Goal: Information Seeking & Learning: Find specific fact

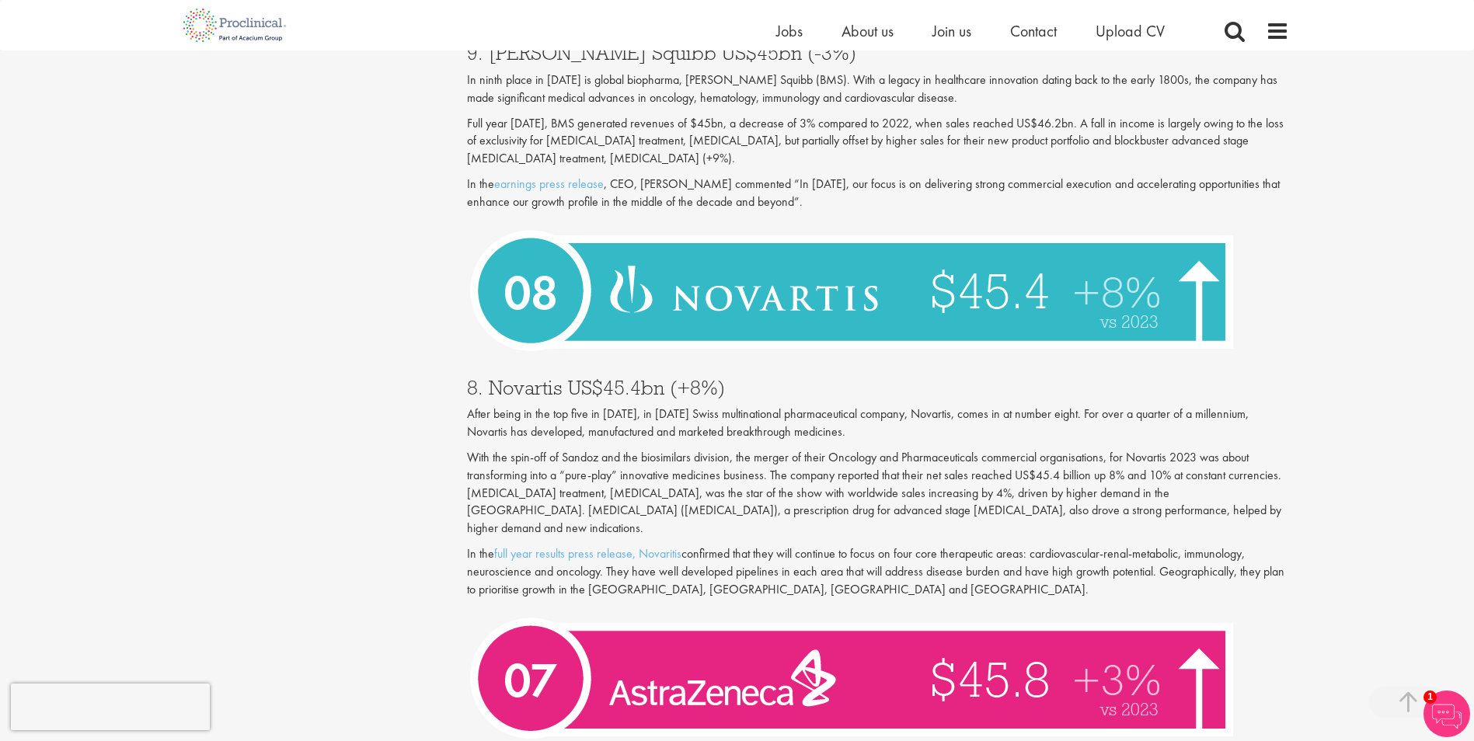
scroll to position [2564, 0]
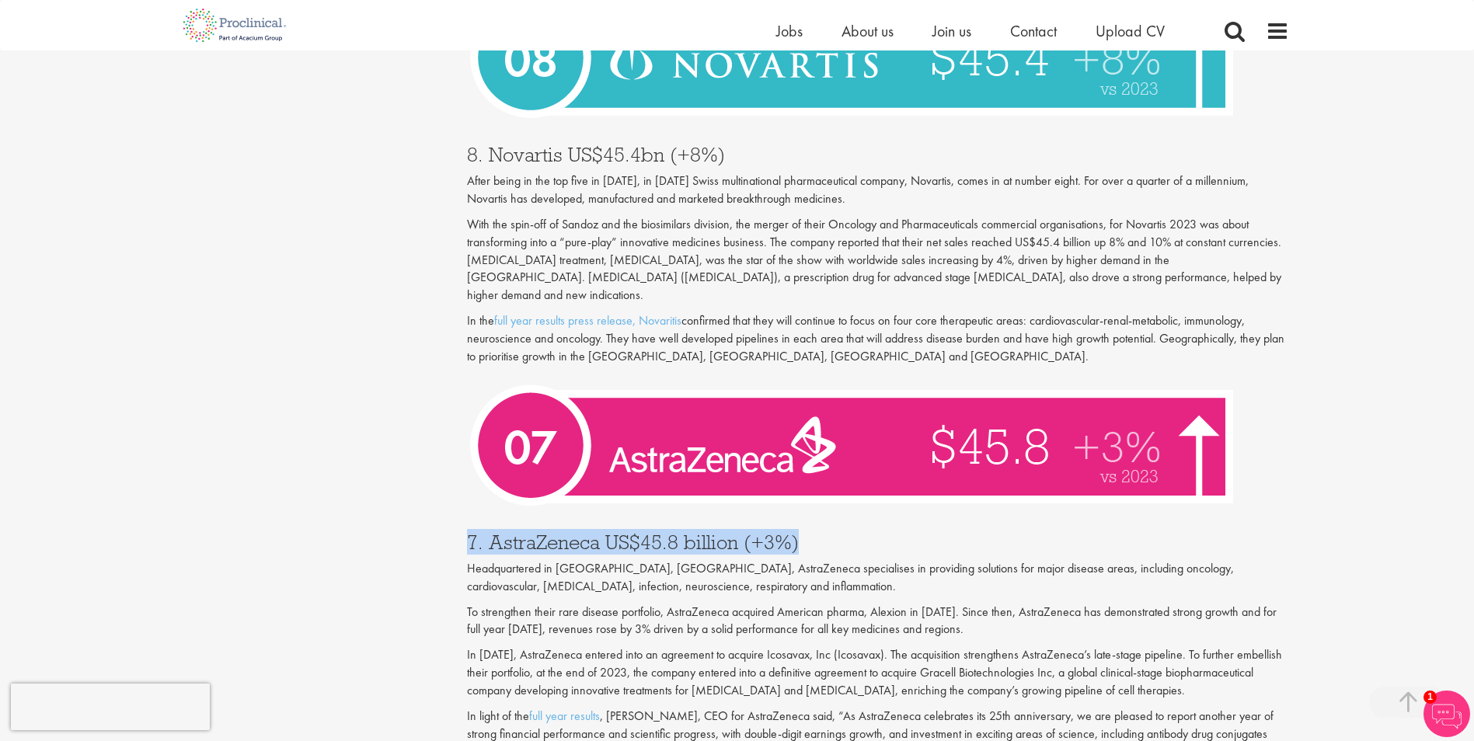
drag, startPoint x: 465, startPoint y: 510, endPoint x: 838, endPoint y: 509, distance: 372.9
click at [838, 509] on div "Who are the top 10 pharmaceutical companies in the world? (2025) our consultant…" at bounding box center [877, 655] width 845 height 6090
click at [838, 532] on h3 "7. AstraZeneca US$45.8 billion (+3%)" at bounding box center [878, 542] width 822 height 20
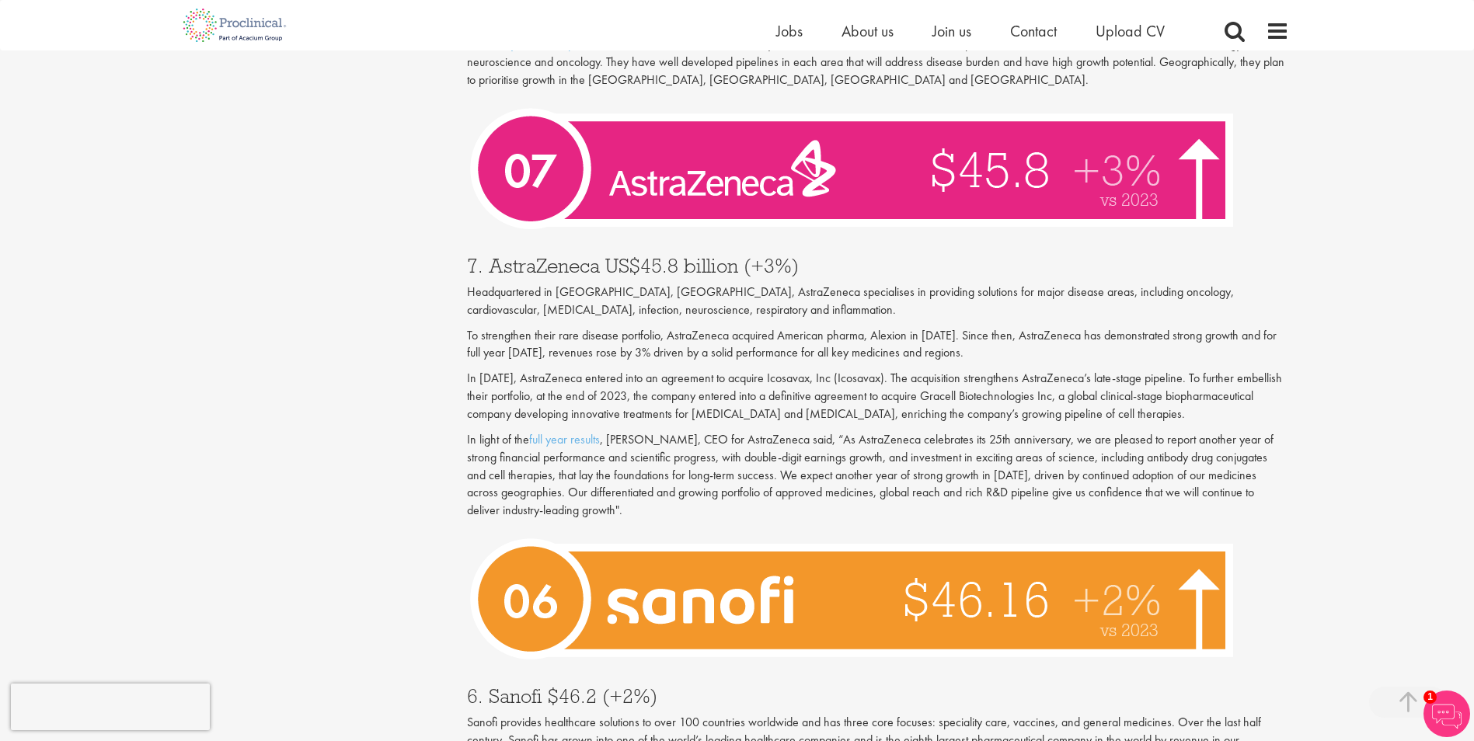
scroll to position [3030, 0]
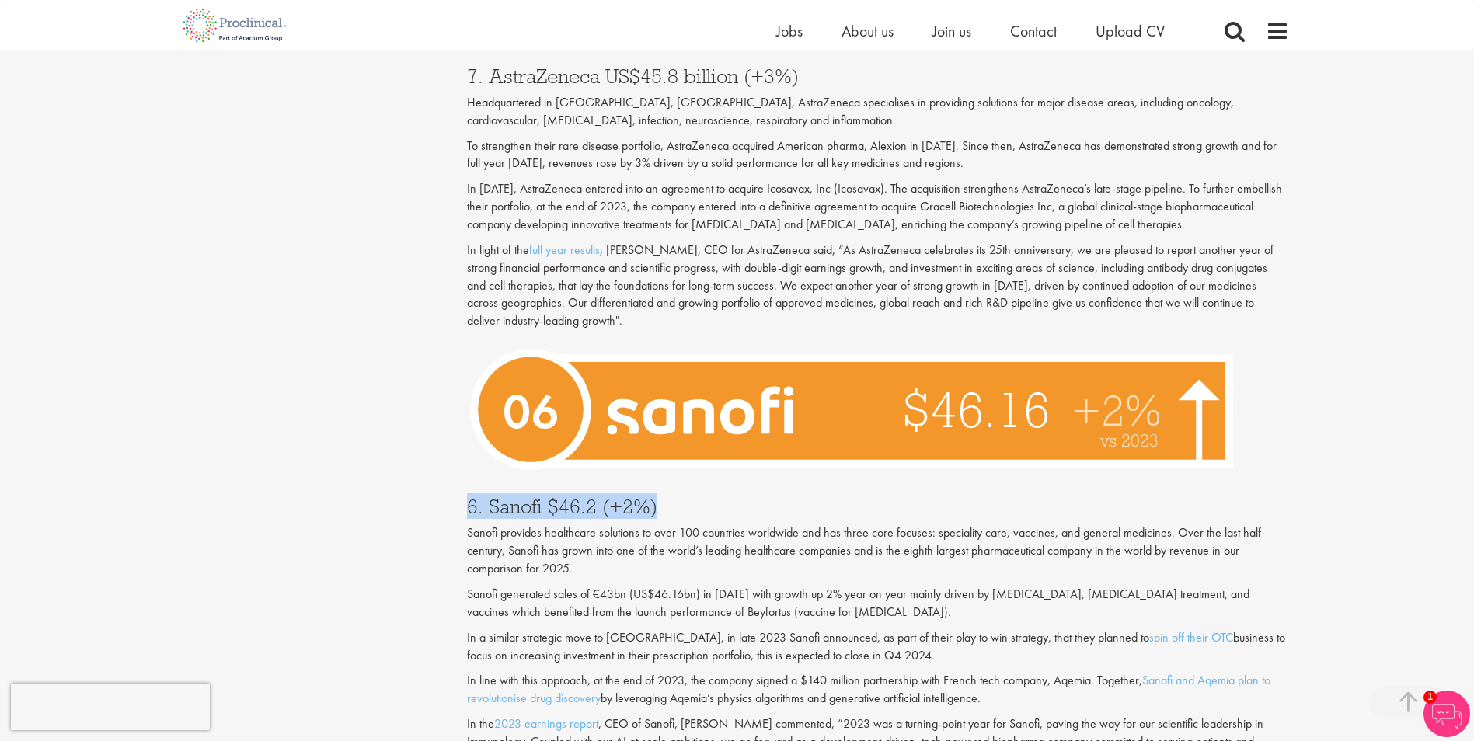
drag, startPoint x: 465, startPoint y: 473, endPoint x: 721, endPoint y: 474, distance: 256.4
click at [721, 474] on div "Who are the top 10 pharmaceutical companies in the world? (2025) our consultant…" at bounding box center [877, 189] width 845 height 6090
click at [721, 496] on h3 "6. Sanofi $46.2 (+2%)" at bounding box center [878, 506] width 822 height 20
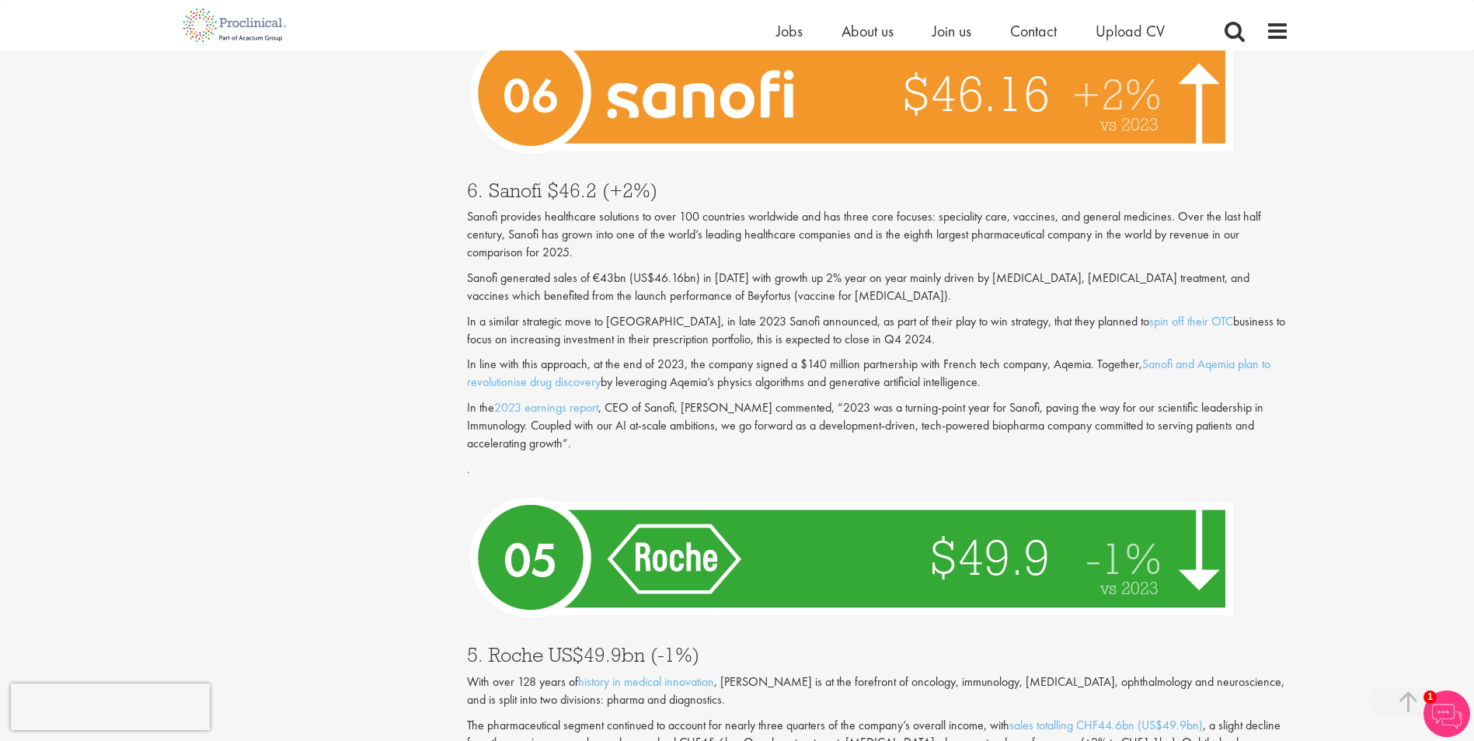
scroll to position [3496, 0]
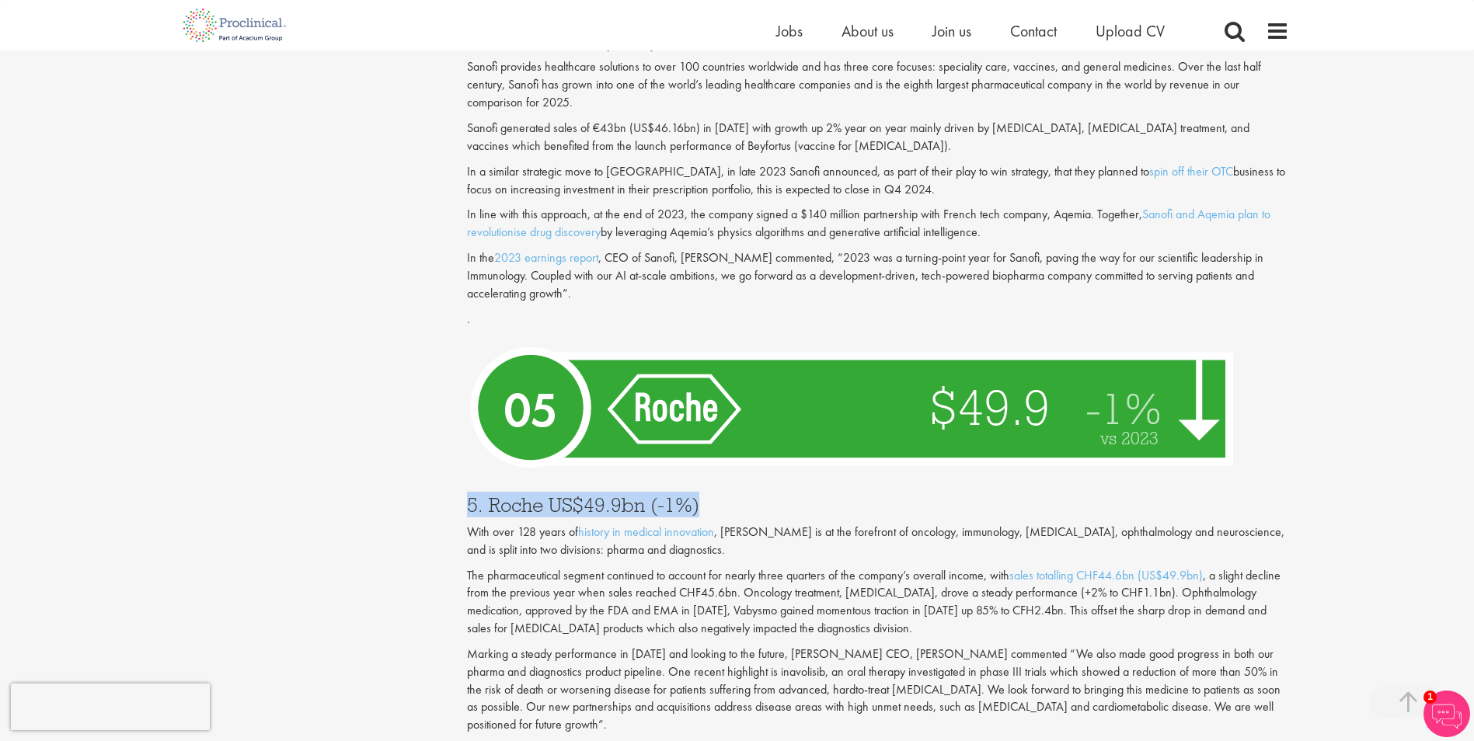
drag, startPoint x: 463, startPoint y: 475, endPoint x: 817, endPoint y: 467, distance: 353.6
click at [815, 495] on h3 "5. Roche US$49.9bn (-1%)" at bounding box center [878, 505] width 822 height 20
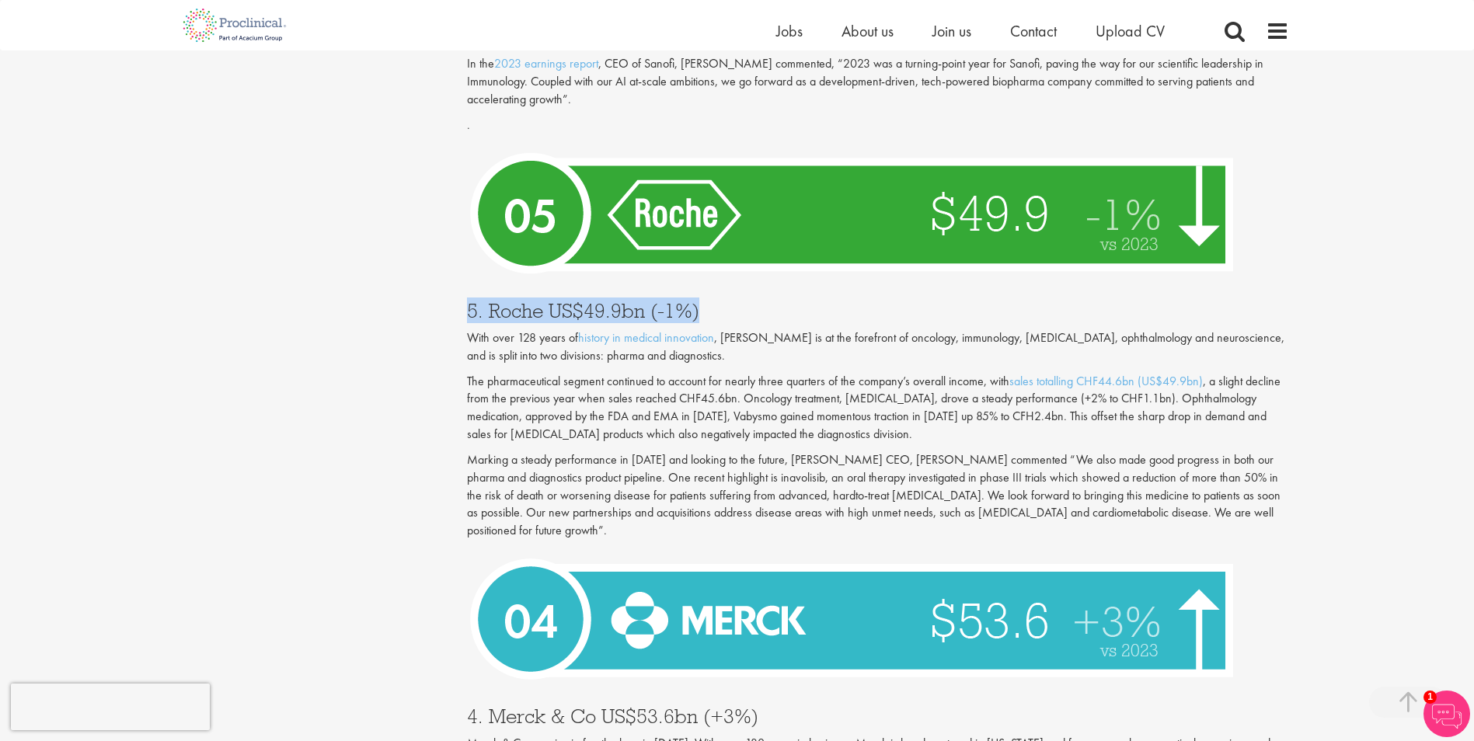
scroll to position [3885, 0]
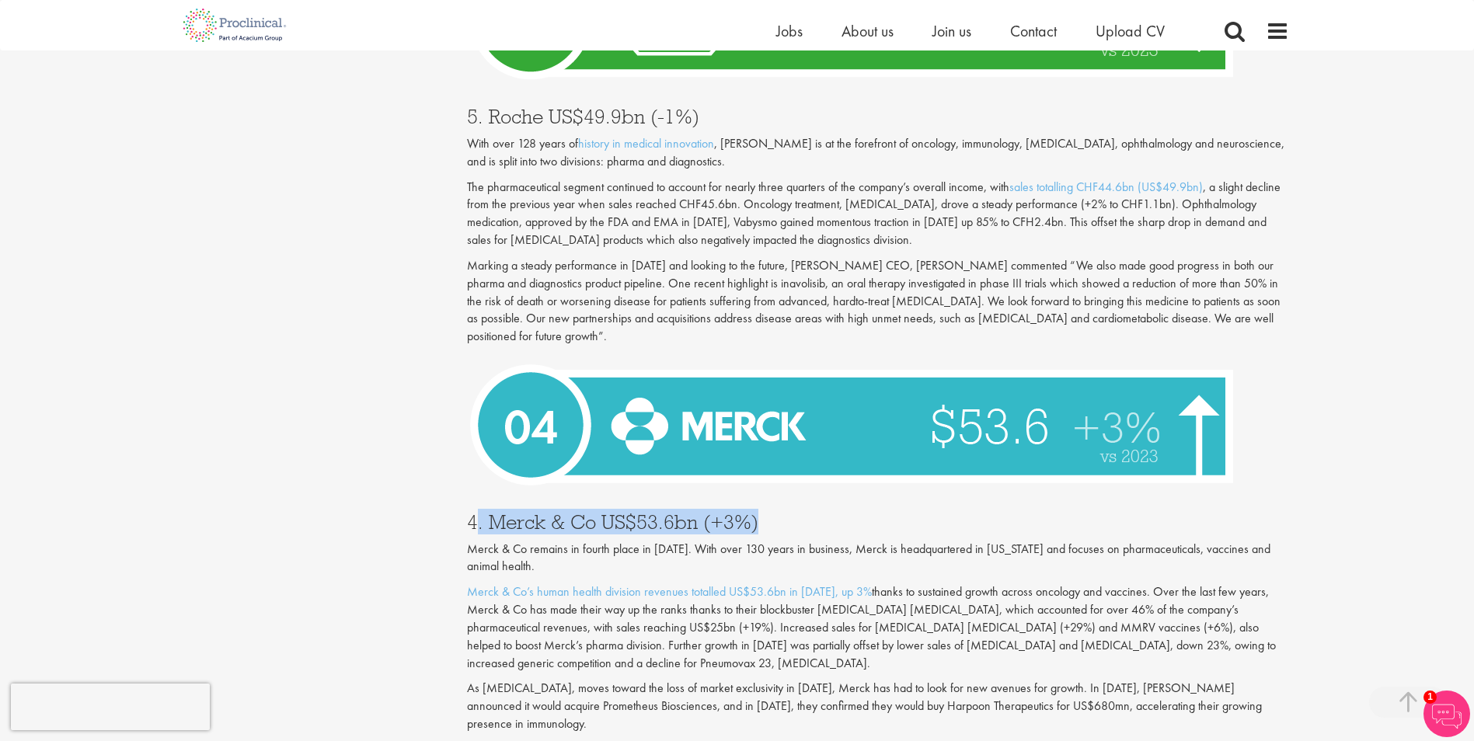
drag, startPoint x: 475, startPoint y: 493, endPoint x: 848, endPoint y: 493, distance: 372.9
click at [848, 512] on h3 "4. Merck & Co US$53.6bn (+3%)" at bounding box center [878, 522] width 822 height 20
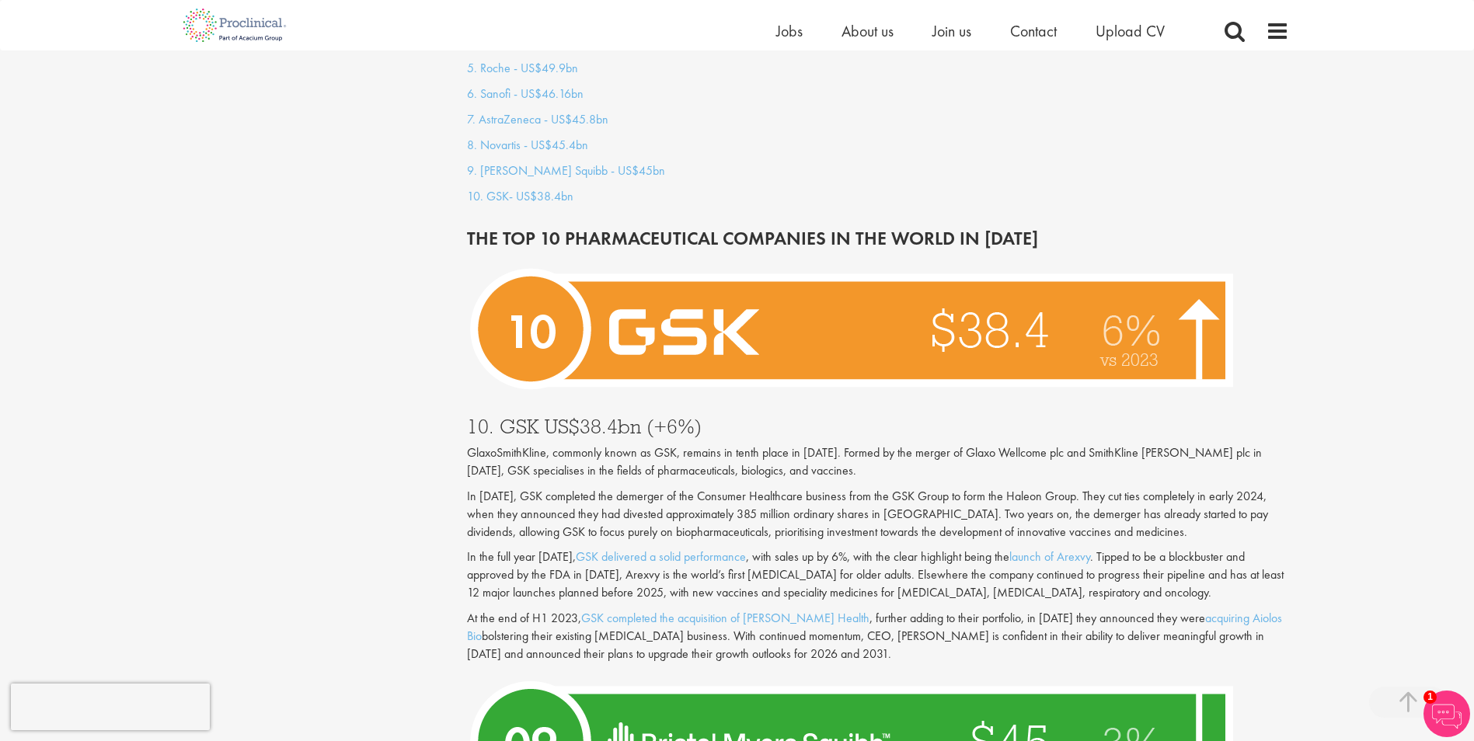
scroll to position [1476, 0]
